Goal: Find specific page/section: Find specific page/section

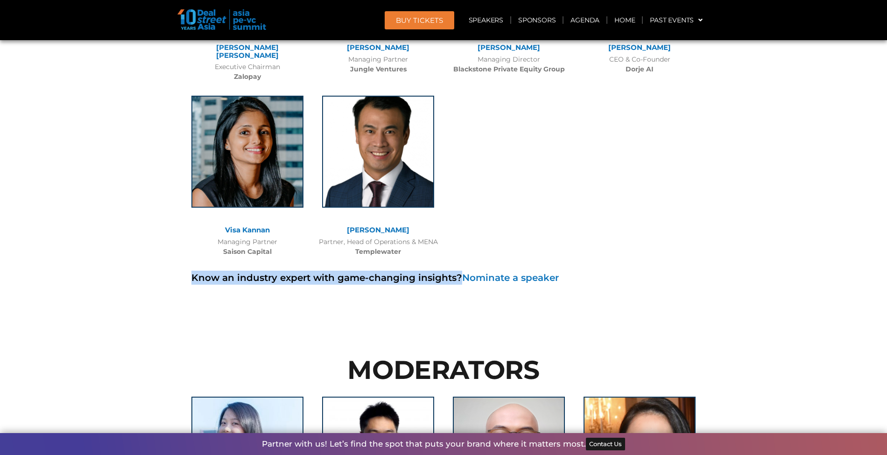
scroll to position [6633, 0]
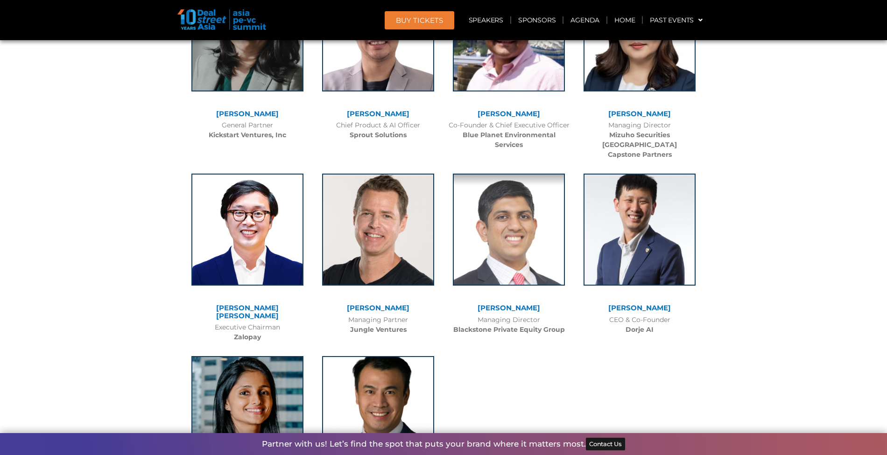
scroll to position [6367, 0]
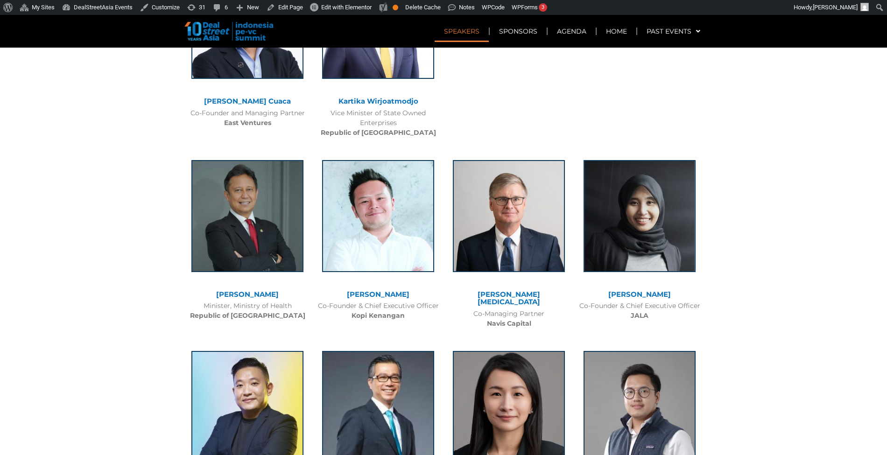
scroll to position [1597, 0]
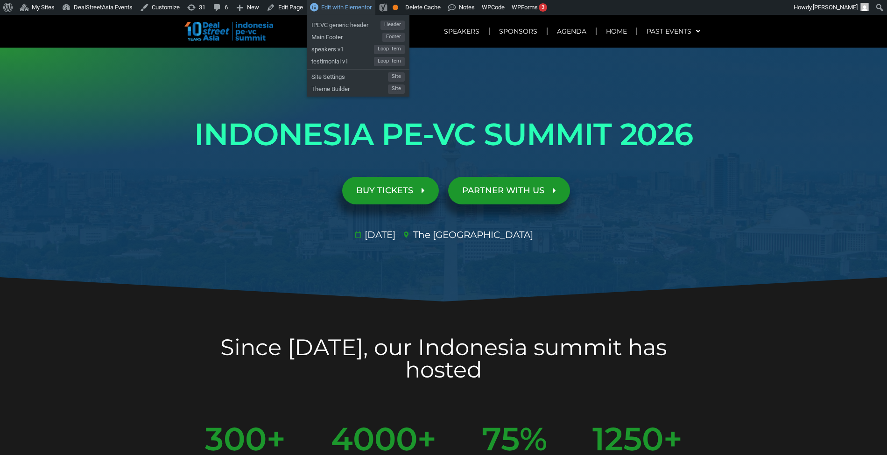
click at [345, 5] on span "Edit with Elementor" at bounding box center [346, 7] width 50 height 7
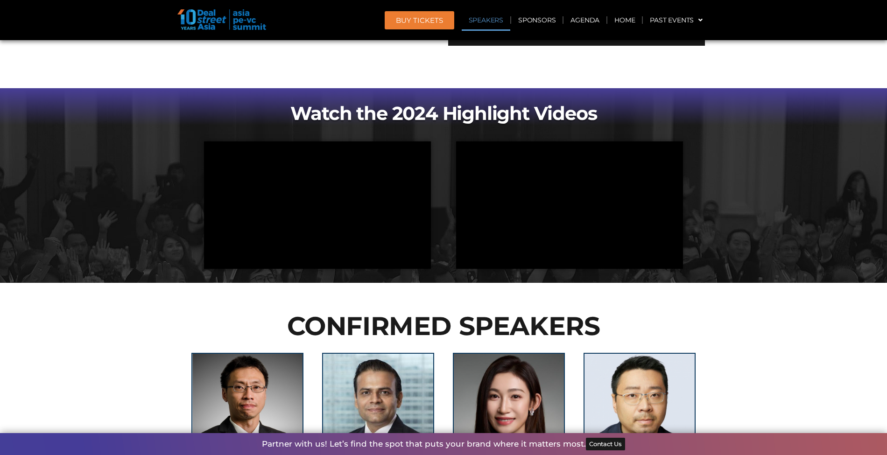
scroll to position [706, 0]
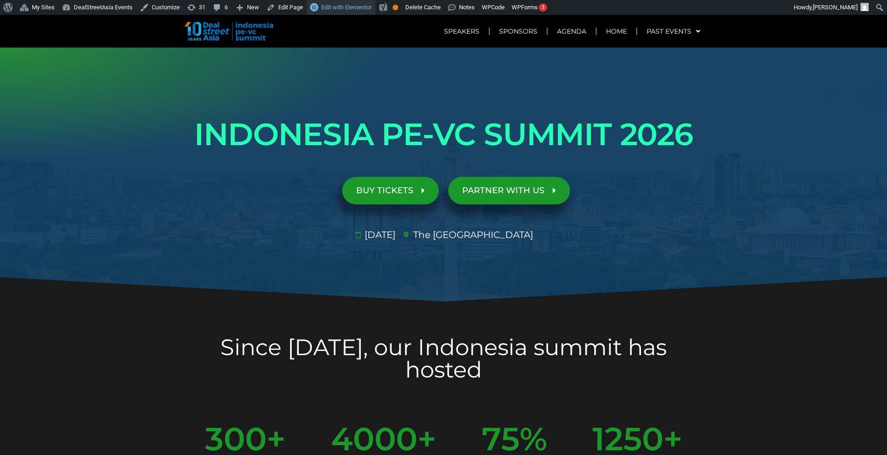
click at [339, 10] on span "Edit with Elementor" at bounding box center [346, 7] width 50 height 7
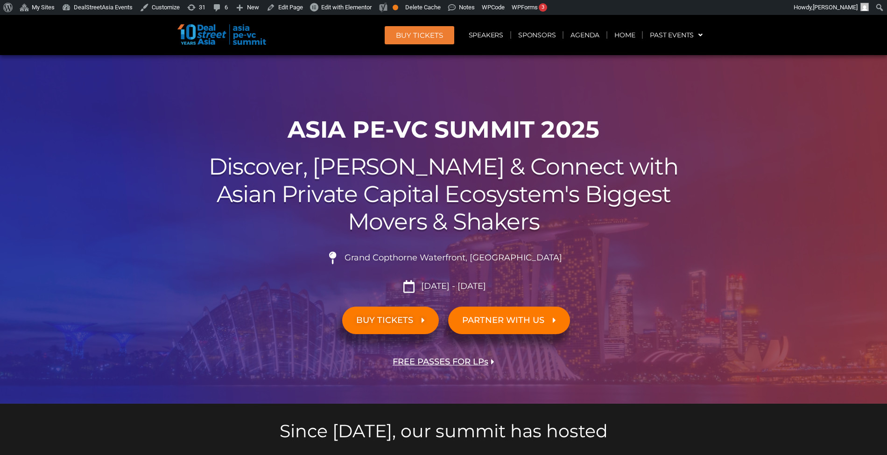
scroll to position [27, 0]
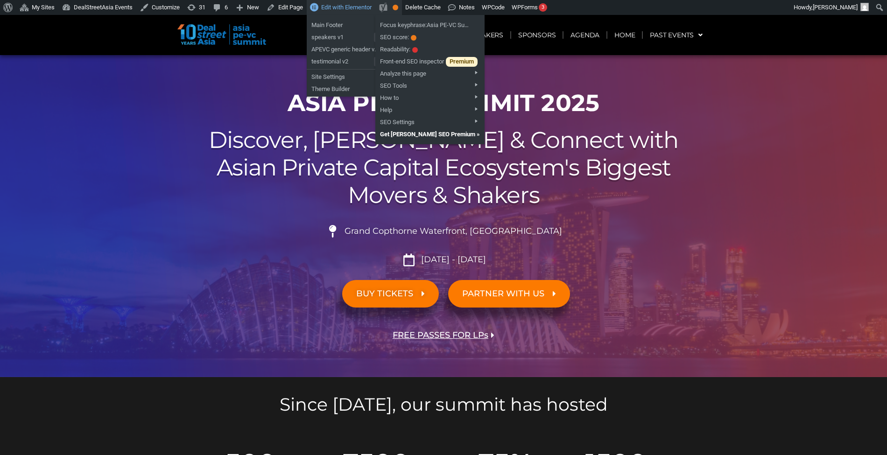
click at [344, 7] on span "Edit with Elementor" at bounding box center [346, 7] width 50 height 7
